Goal: Task Accomplishment & Management: Manage account settings

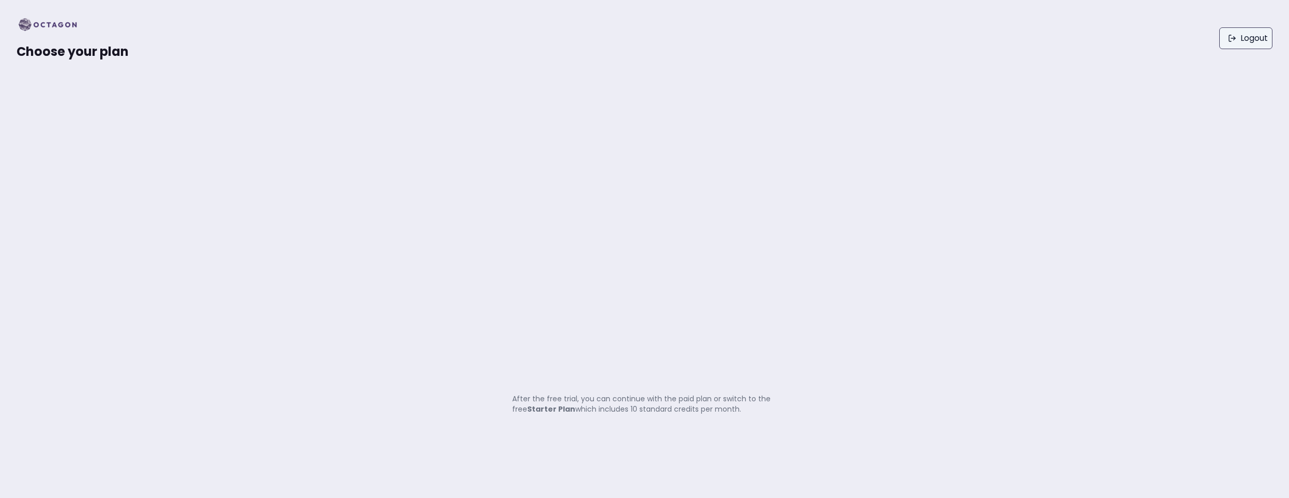
click at [1241, 28] on link "Logout" at bounding box center [1246, 38] width 53 height 22
